Goal: Check status

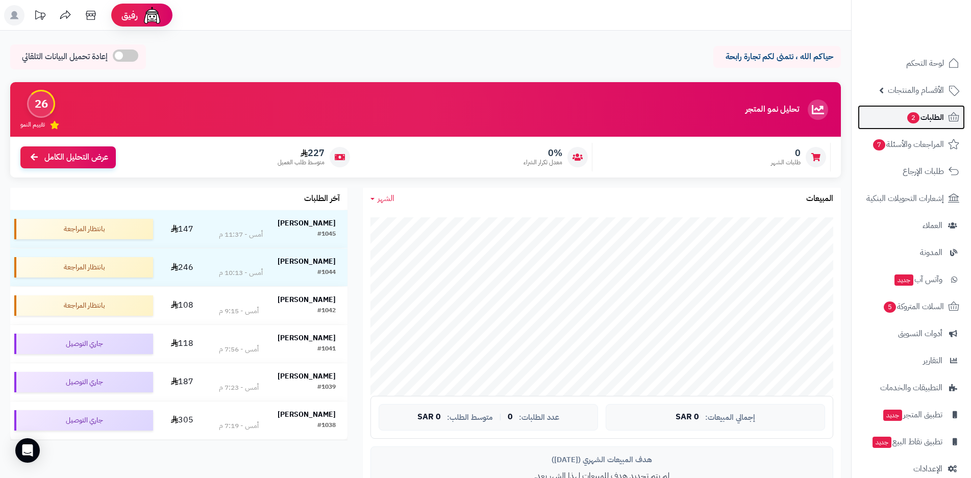
click at [921, 115] on span "الطلبات 2" at bounding box center [925, 117] width 38 height 14
